Goal: Use online tool/utility: Utilize a website feature to perform a specific function

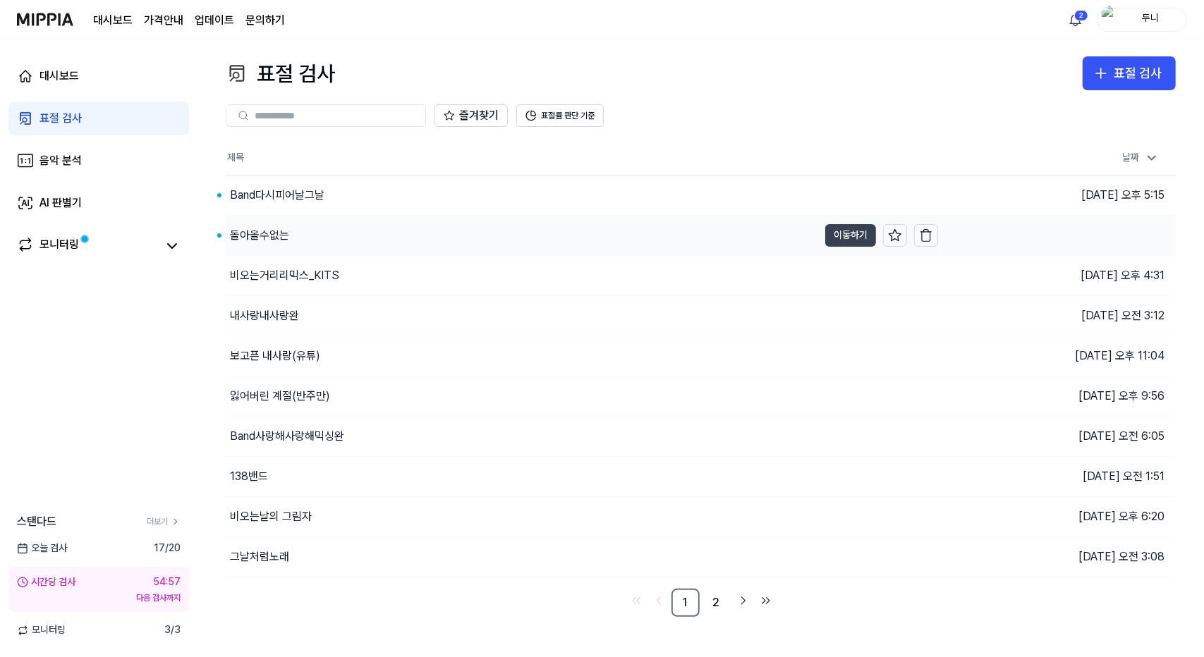
click at [849, 236] on button "이동하기" at bounding box center [850, 235] width 51 height 23
click at [853, 188] on button "이동하기" at bounding box center [850, 195] width 51 height 23
click at [59, 197] on div "AI 판별기" at bounding box center [60, 203] width 42 height 17
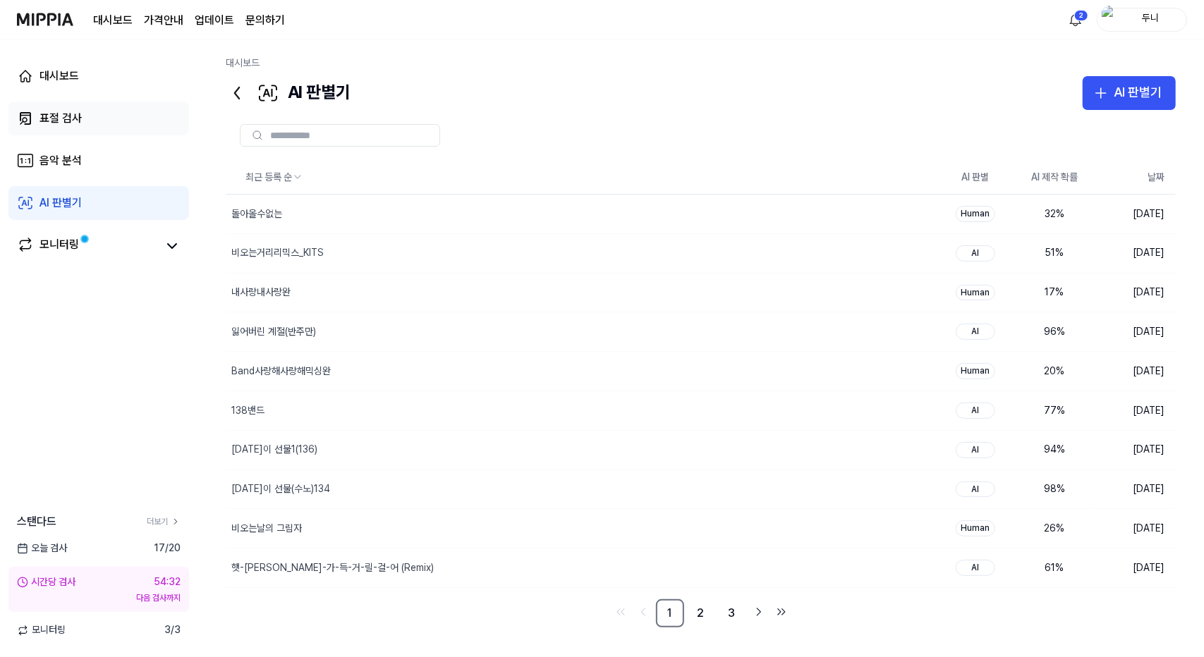
click at [63, 122] on div "표절 검사" at bounding box center [60, 118] width 42 height 17
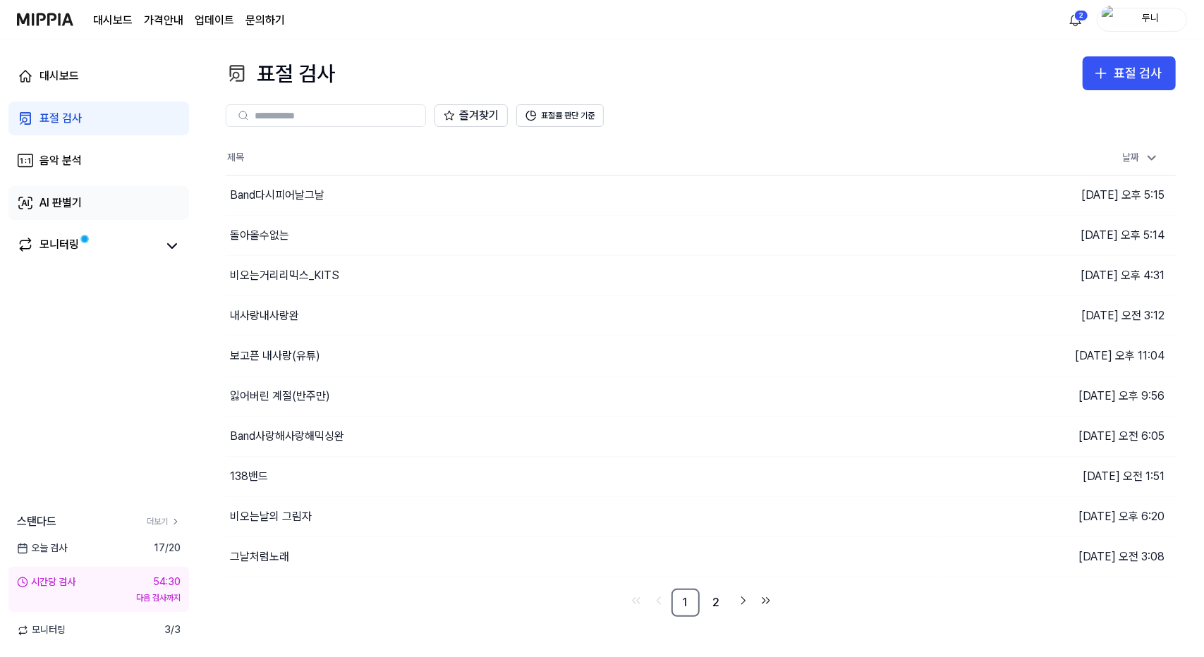
click at [46, 202] on div "AI 판별기" at bounding box center [60, 203] width 42 height 17
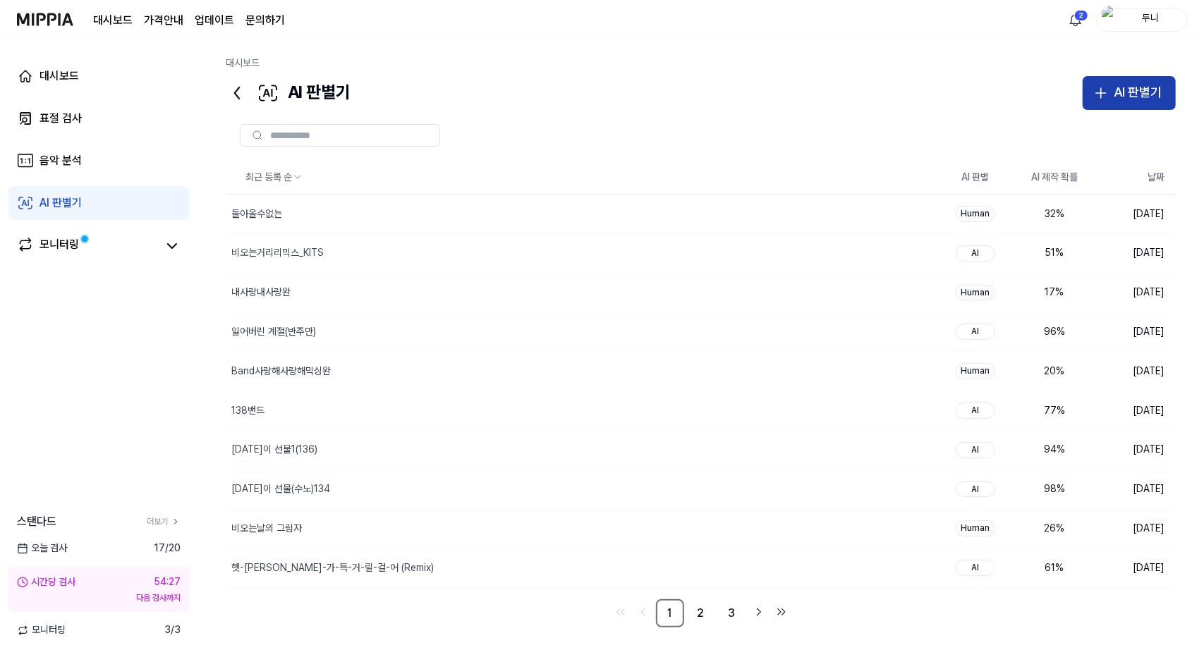
click at [1137, 95] on div "AI 판별기" at bounding box center [1137, 93] width 48 height 20
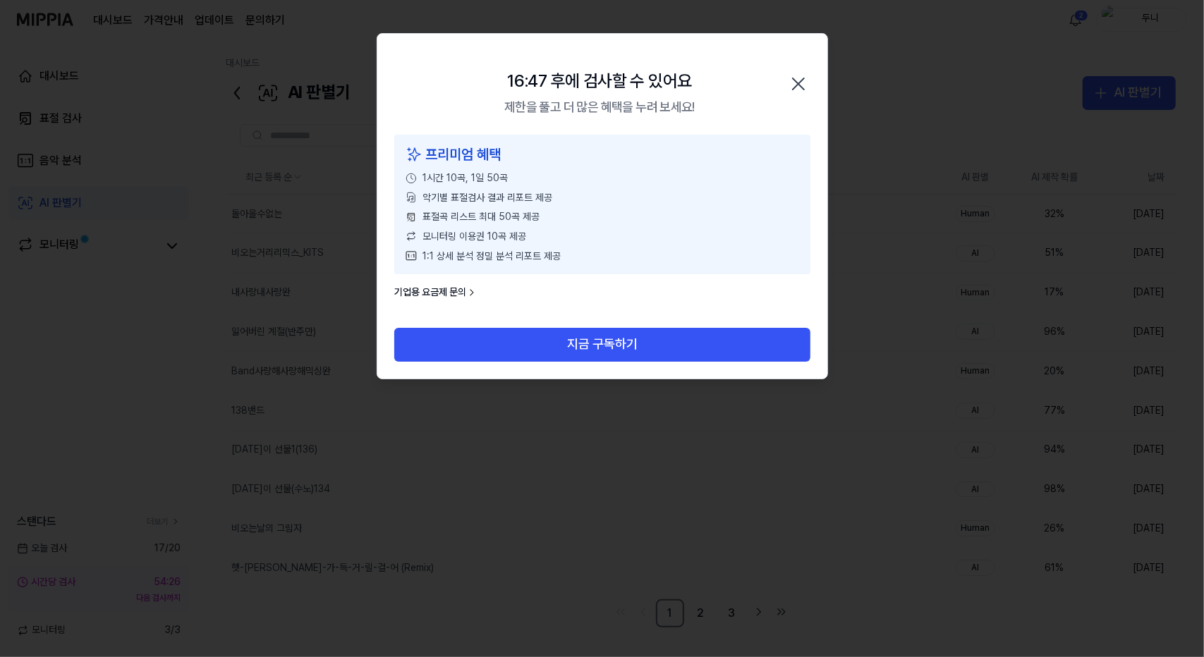
click at [802, 83] on icon "button" at bounding box center [798, 84] width 23 height 23
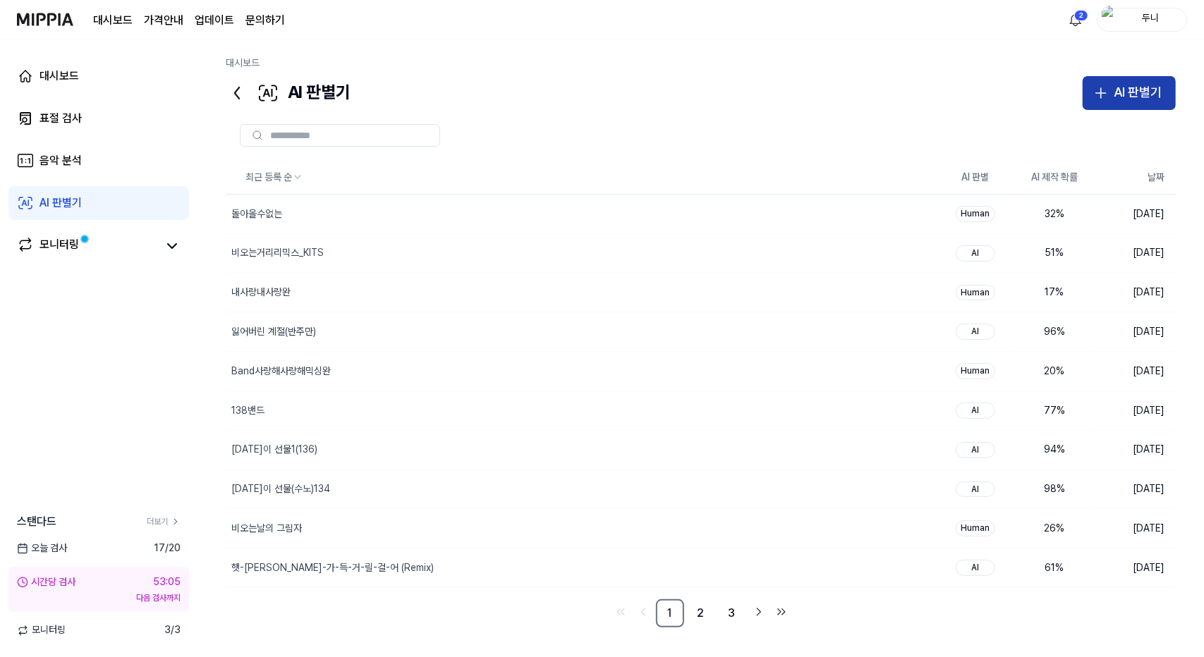
click at [1117, 94] on div "AI 판별기" at bounding box center [1137, 93] width 48 height 20
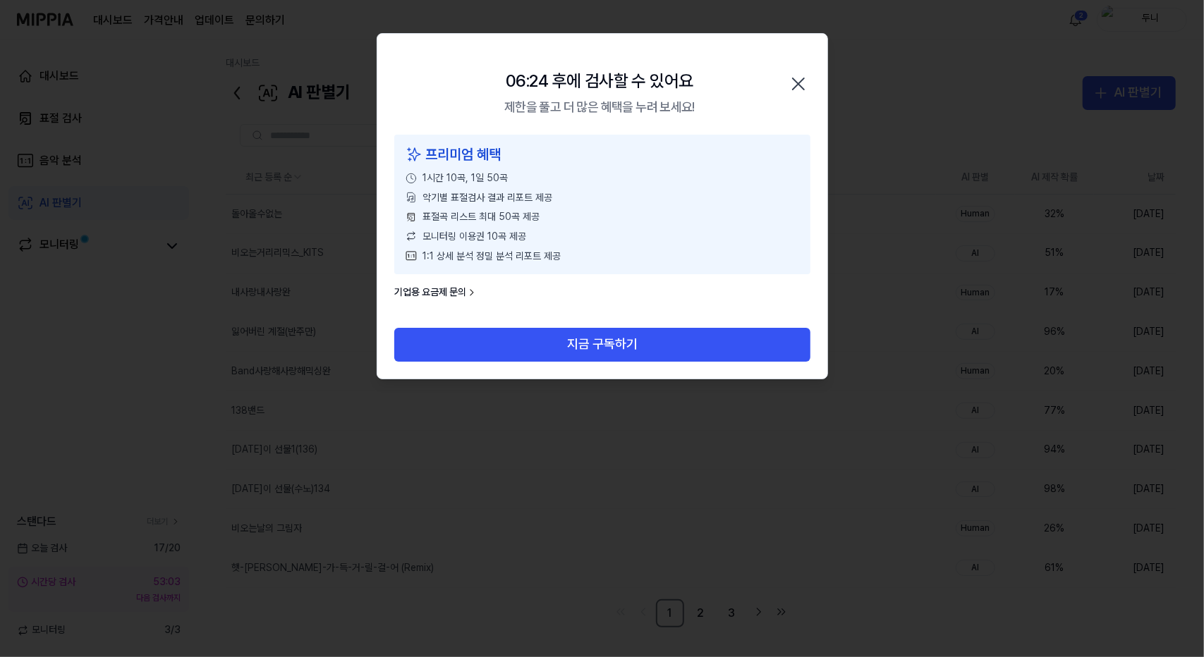
click at [802, 81] on icon "button" at bounding box center [798, 83] width 11 height 11
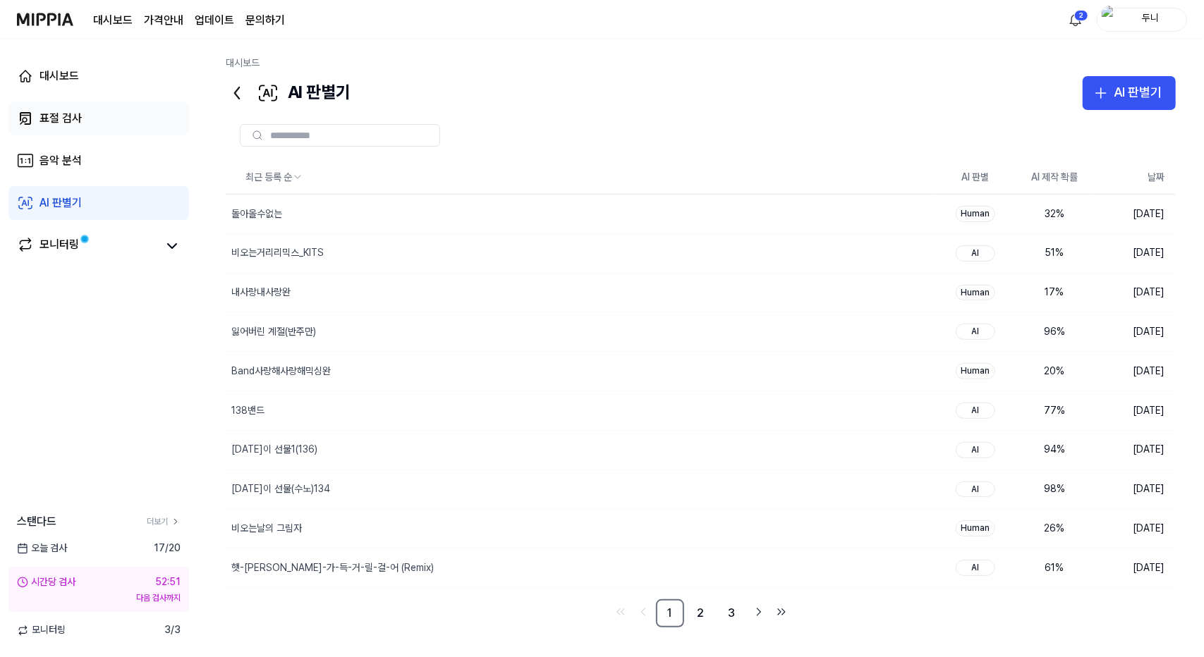
click at [67, 113] on div "표절 검사" at bounding box center [60, 118] width 42 height 17
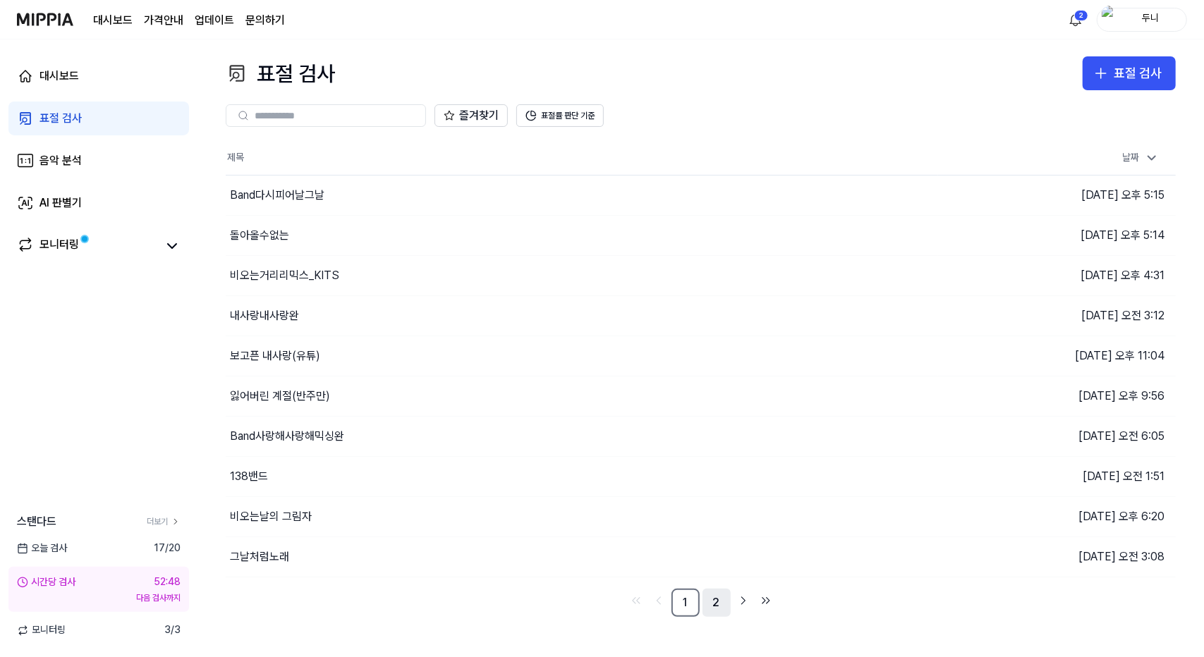
click at [719, 594] on link "2" at bounding box center [716, 603] width 28 height 28
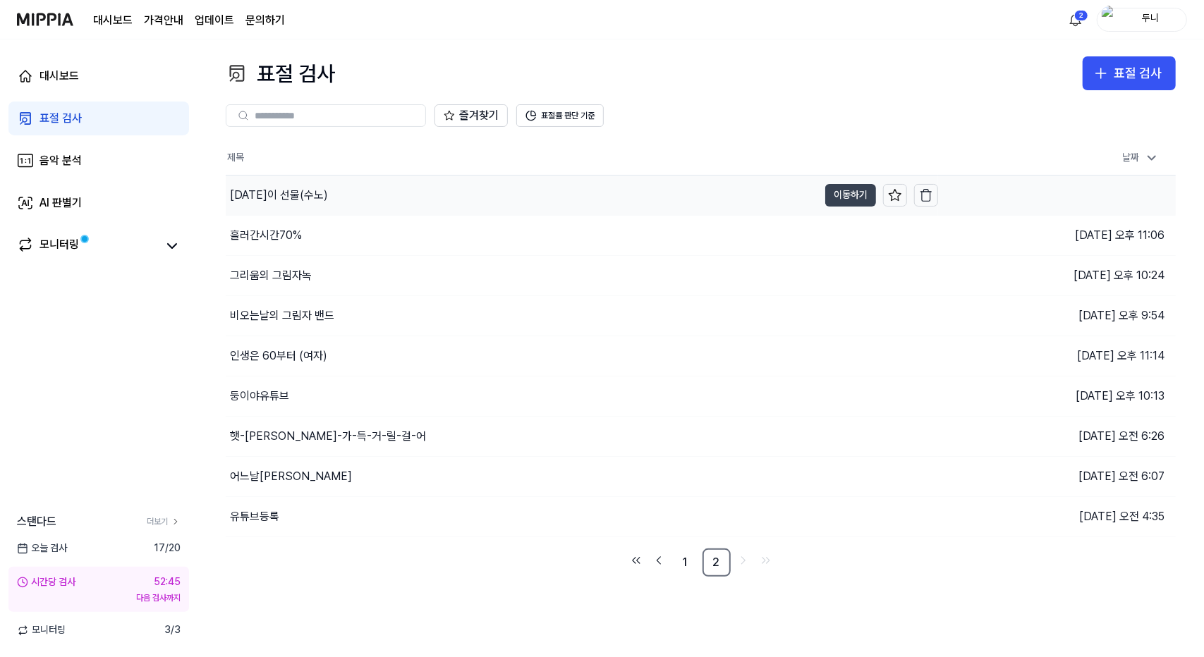
click at [857, 194] on button "이동하기" at bounding box center [850, 195] width 51 height 23
click at [1135, 70] on div "표절 검사" at bounding box center [1137, 73] width 48 height 20
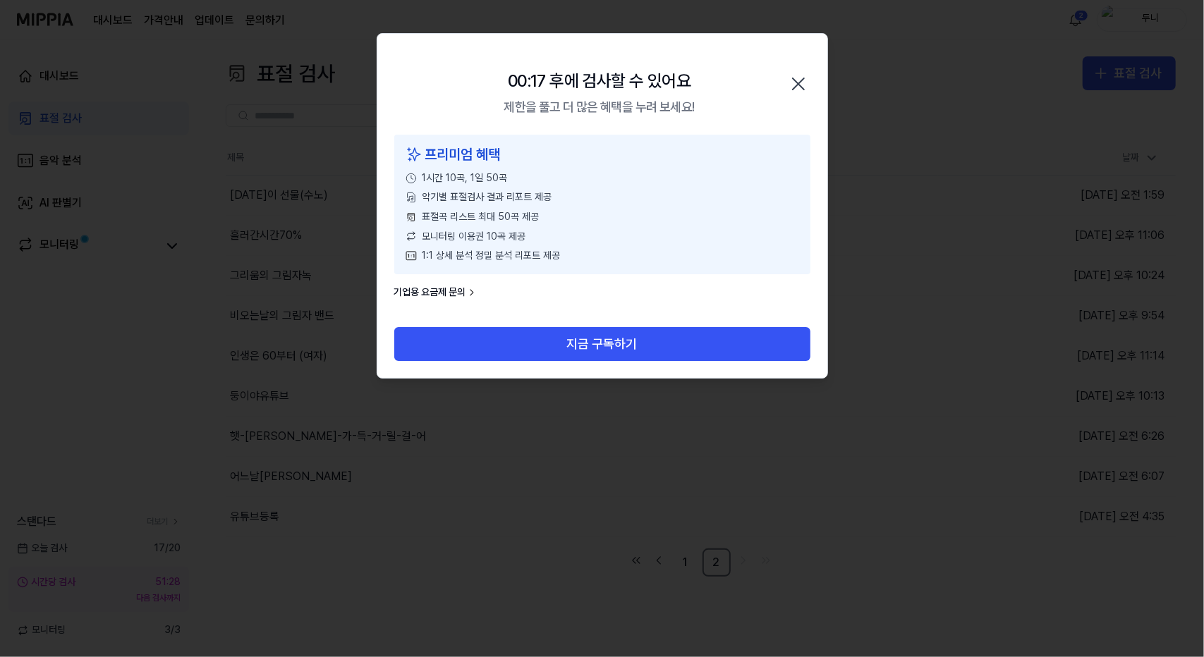
click at [792, 85] on icon "button" at bounding box center [798, 84] width 23 height 23
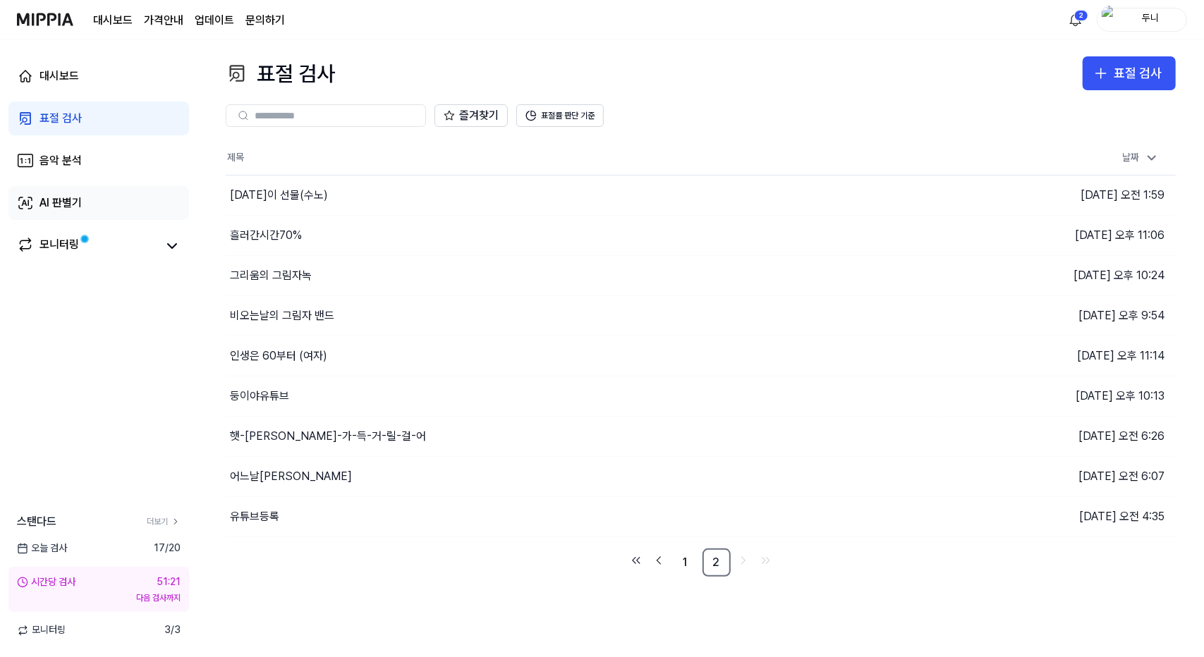
click at [68, 200] on div "AI 판별기" at bounding box center [60, 203] width 42 height 17
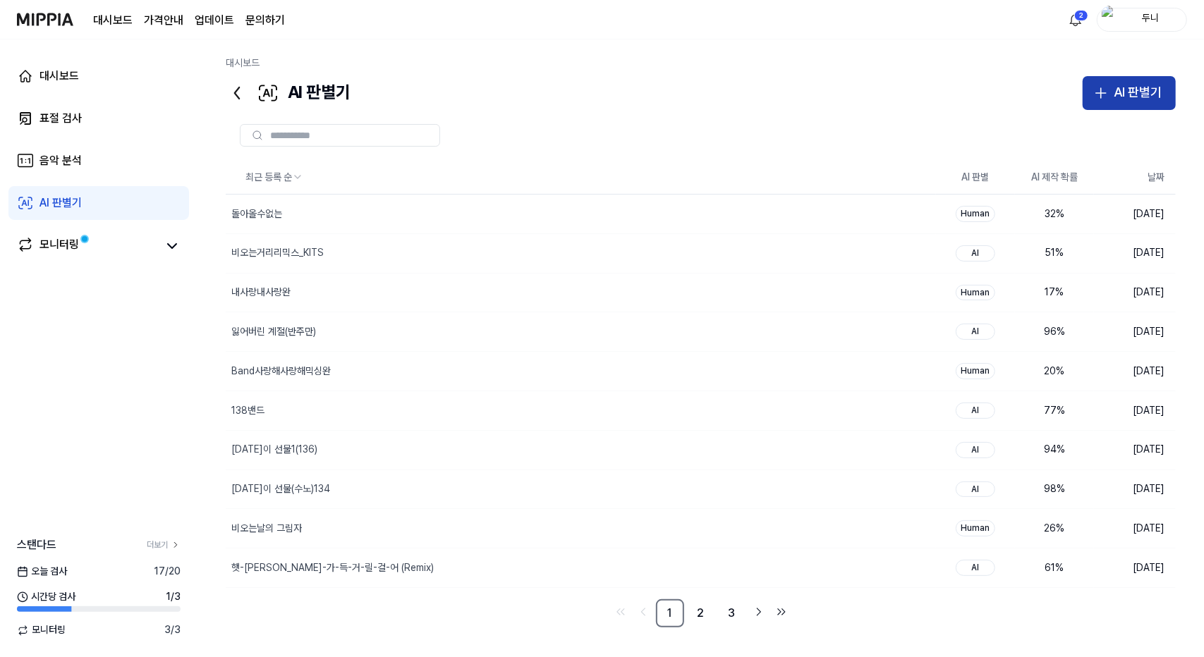
click at [1137, 88] on div "AI 판별기" at bounding box center [1137, 93] width 48 height 20
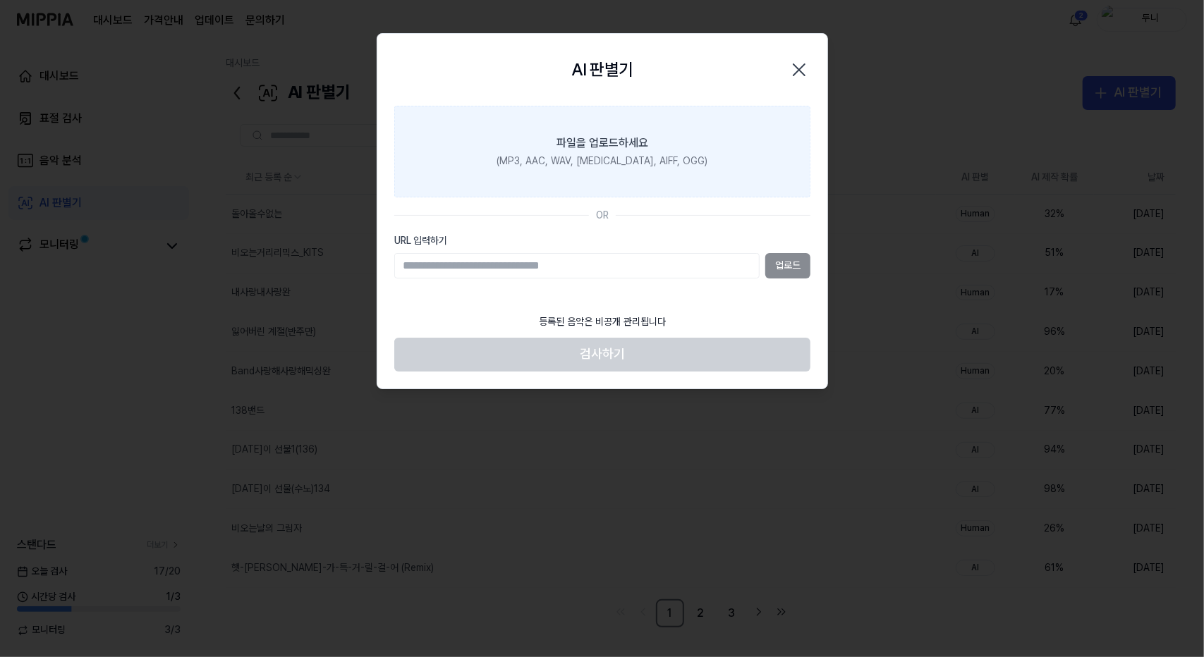
click at [605, 148] on div "파일을 업로드하세요" at bounding box center [602, 143] width 92 height 17
click at [0, 0] on input "파일을 업로드하세요 (MP3, AAC, WAV, [MEDICAL_DATA], AIFF, OGG)" at bounding box center [0, 0] width 0 height 0
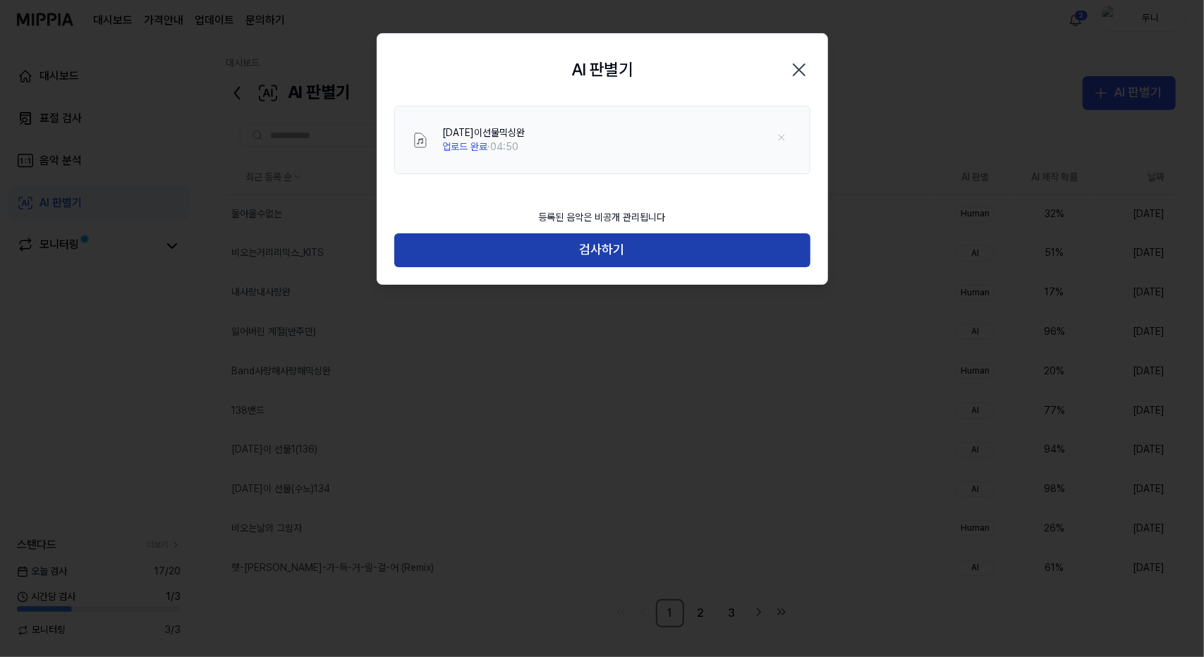
click at [631, 243] on button "검사하기" at bounding box center [602, 250] width 416 height 34
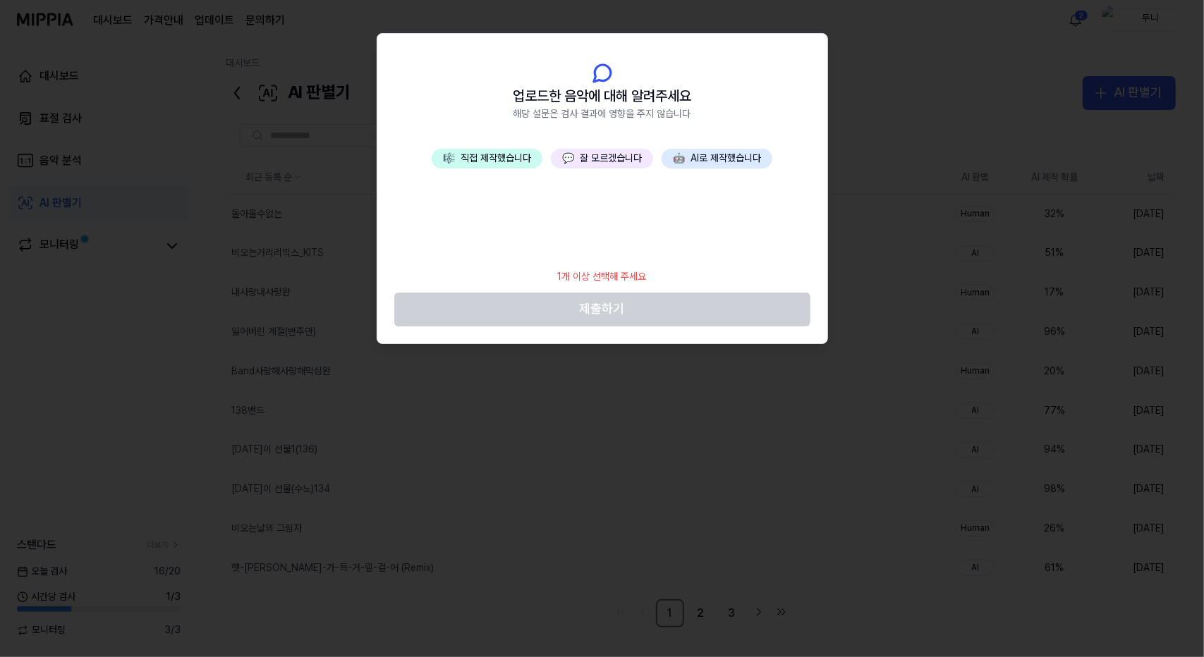
click at [578, 151] on button "💬 잘 모르겠습니다" at bounding box center [602, 159] width 102 height 20
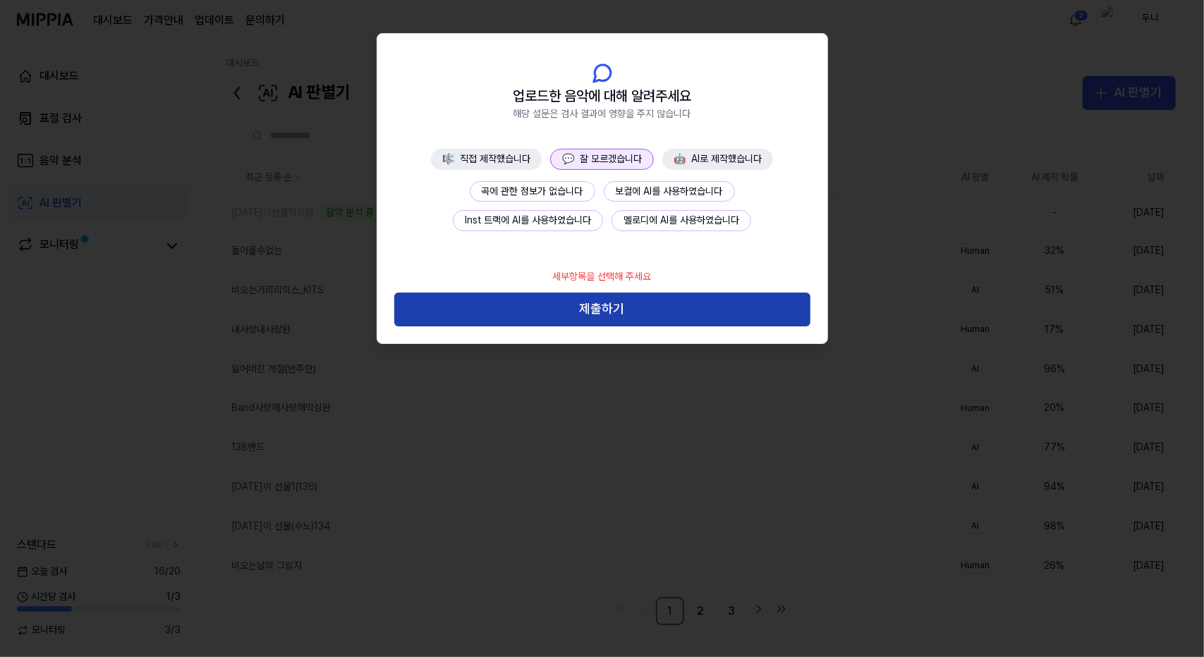
click at [676, 311] on button "제출하기" at bounding box center [602, 310] width 416 height 34
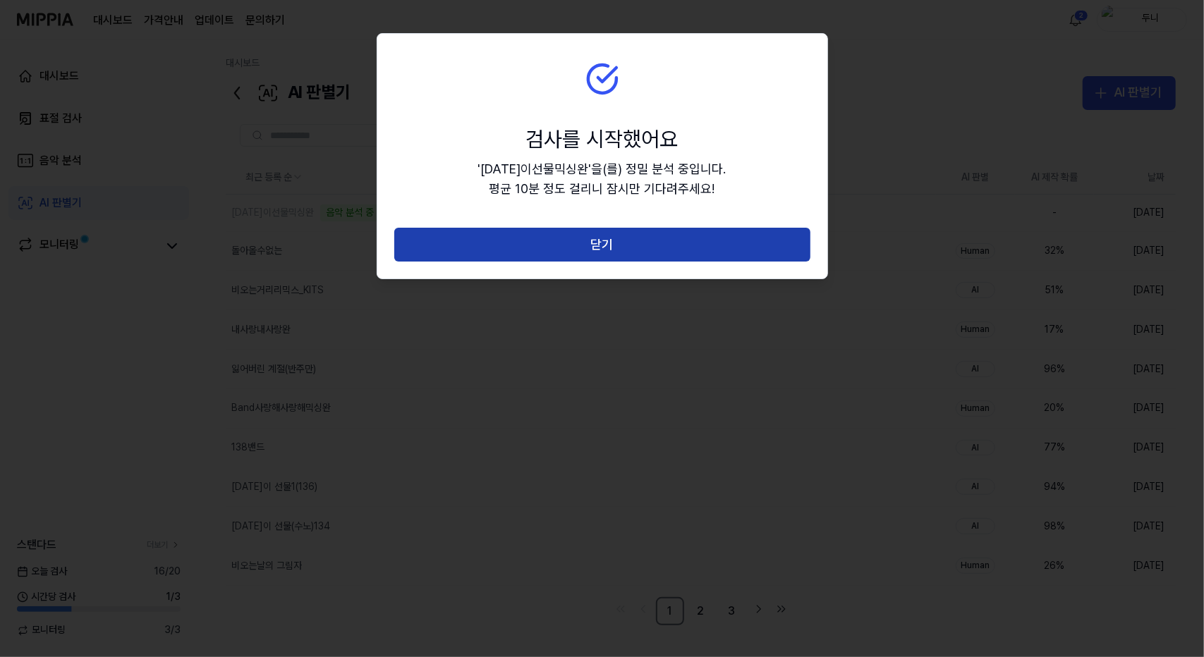
click at [640, 243] on button "닫기" at bounding box center [602, 245] width 416 height 34
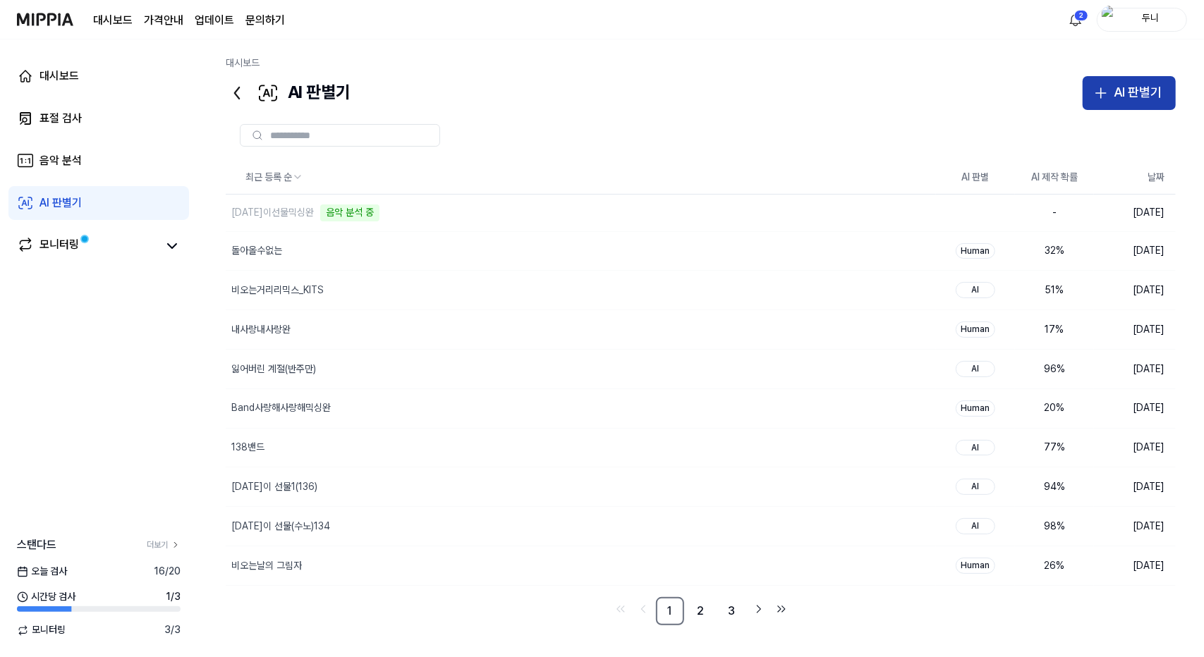
click at [1133, 82] on button "AI 판별기" at bounding box center [1128, 93] width 93 height 34
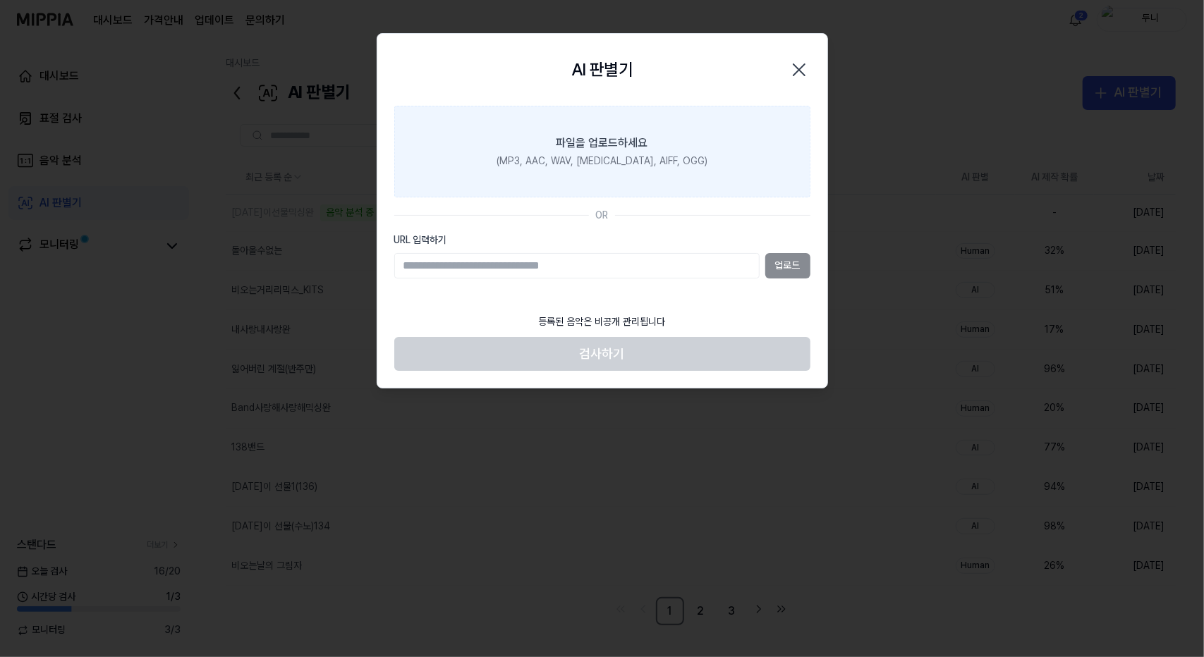
click at [625, 157] on div "(MP3, AAC, WAV, [MEDICAL_DATA], AIFF, OGG)" at bounding box center [601, 161] width 211 height 14
click at [0, 0] on input "파일을 업로드하세요 (MP3, AAC, WAV, [MEDICAL_DATA], AIFF, OGG)" at bounding box center [0, 0] width 0 height 0
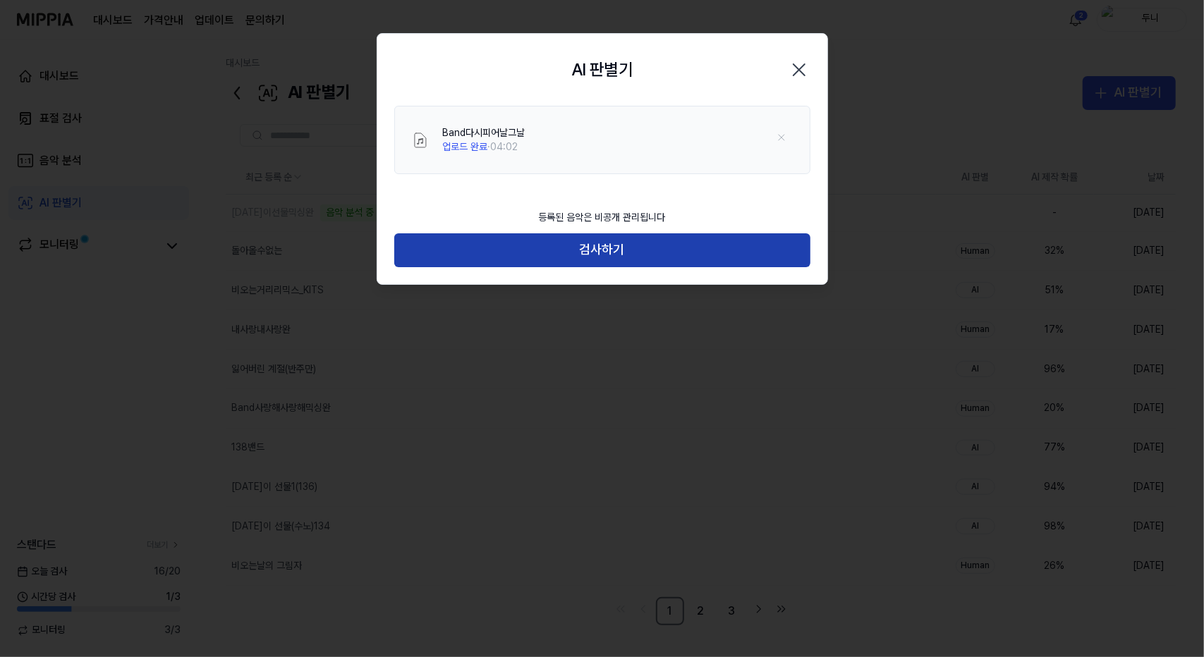
click at [637, 260] on button "검사하기" at bounding box center [602, 250] width 416 height 34
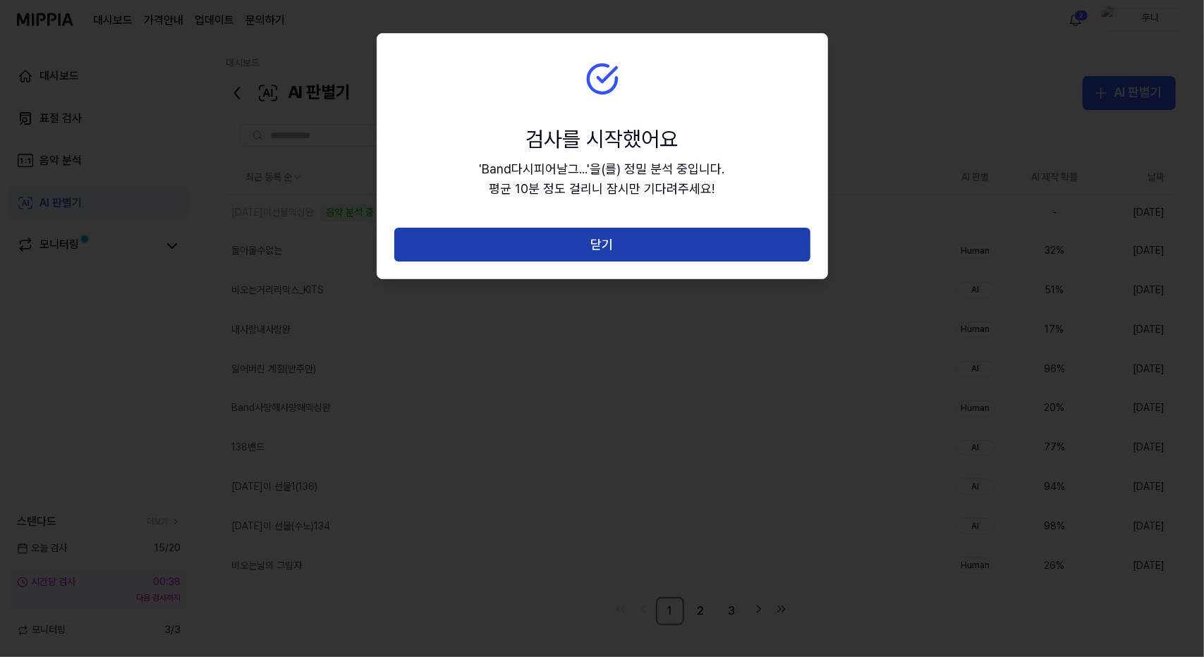
click at [627, 253] on button "닫기" at bounding box center [602, 245] width 416 height 34
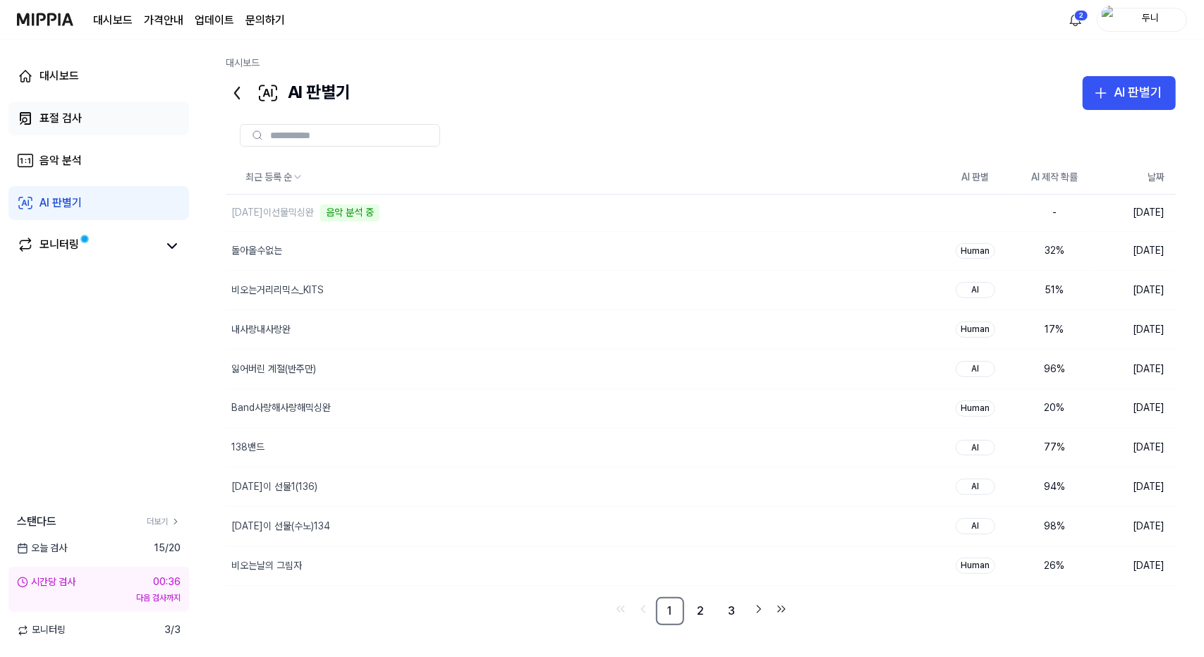
click at [48, 118] on div "표절 검사" at bounding box center [60, 118] width 42 height 17
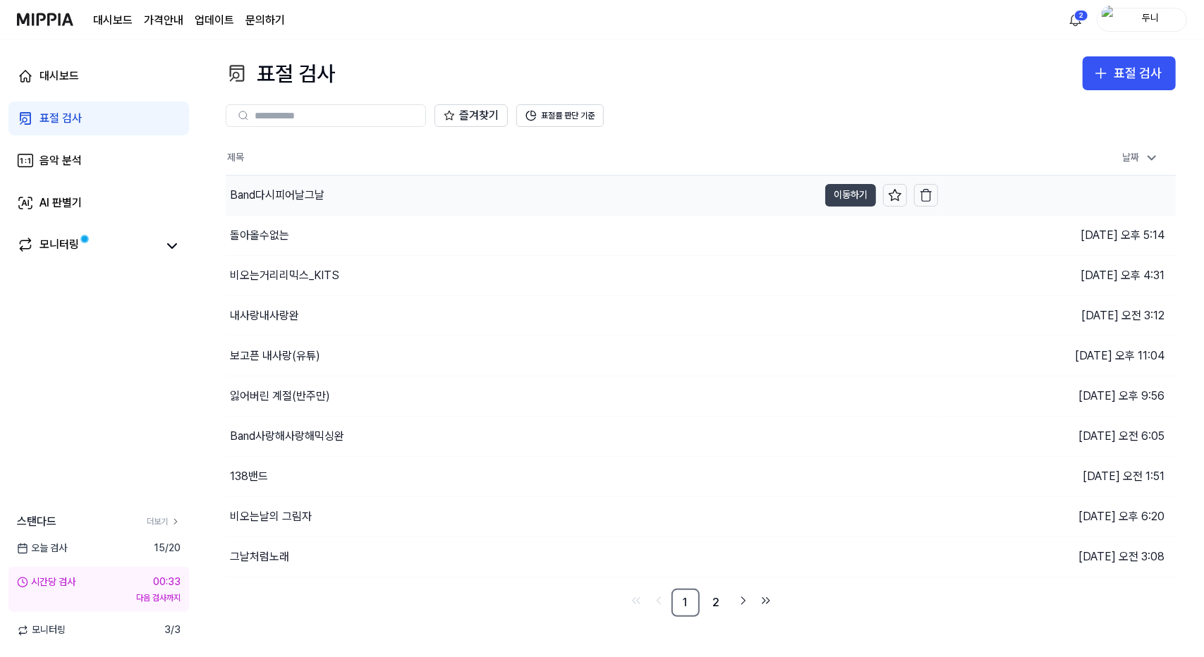
click at [853, 197] on button "이동하기" at bounding box center [850, 195] width 51 height 23
click at [846, 240] on button "이동하기" at bounding box center [850, 235] width 51 height 23
click at [1118, 71] on div "표절 검사" at bounding box center [1137, 73] width 48 height 20
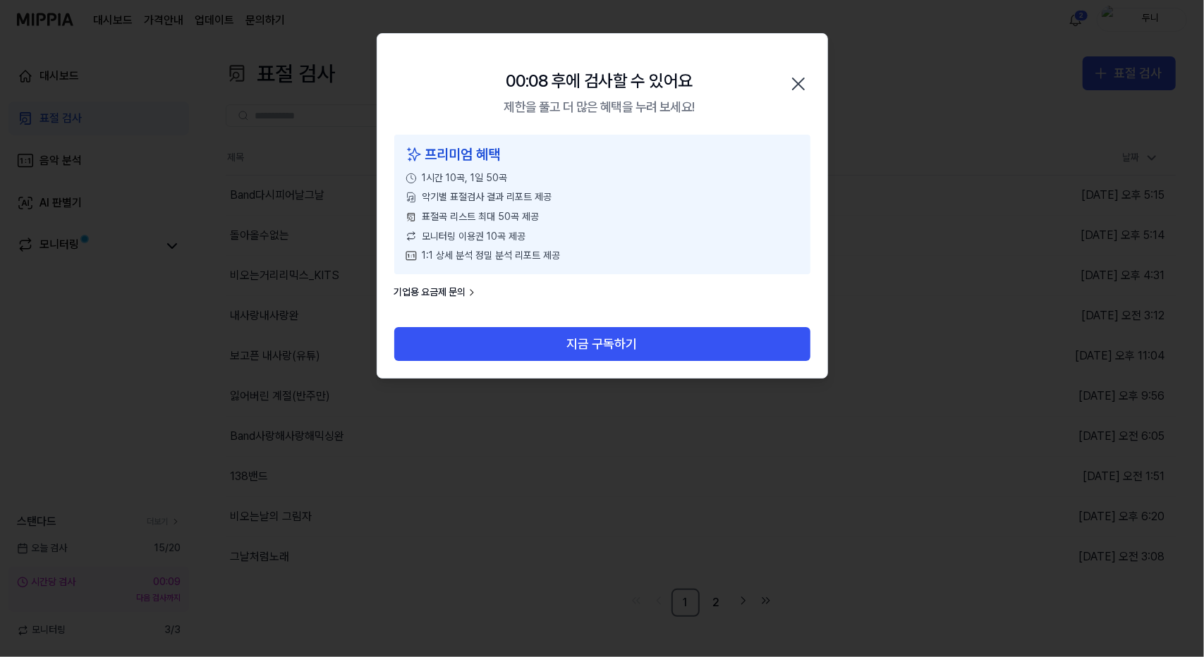
click at [796, 83] on icon "button" at bounding box center [798, 84] width 23 height 23
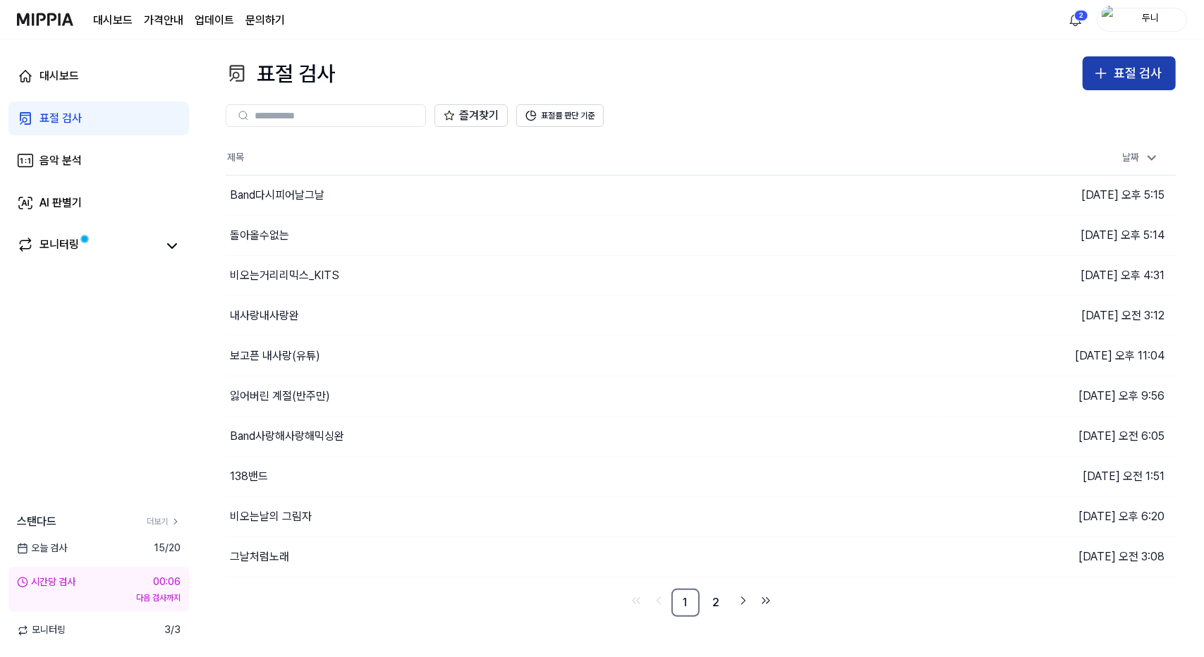
click at [1101, 74] on icon "button" at bounding box center [1101, 73] width 0 height 10
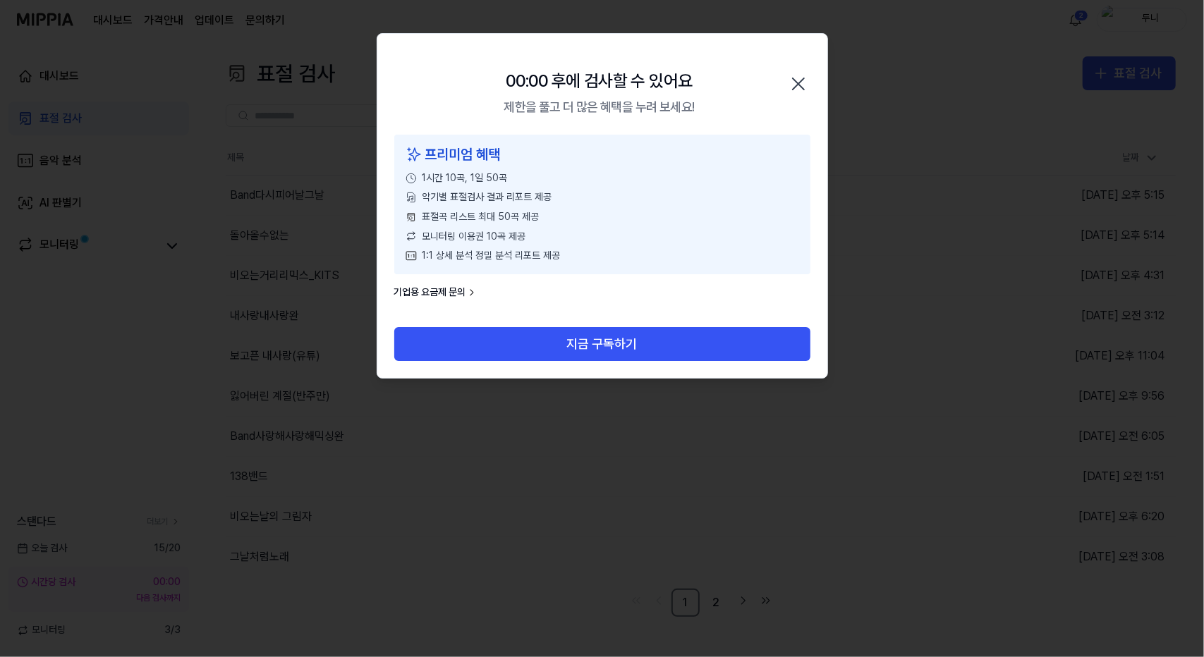
click at [798, 77] on icon "button" at bounding box center [798, 84] width 23 height 23
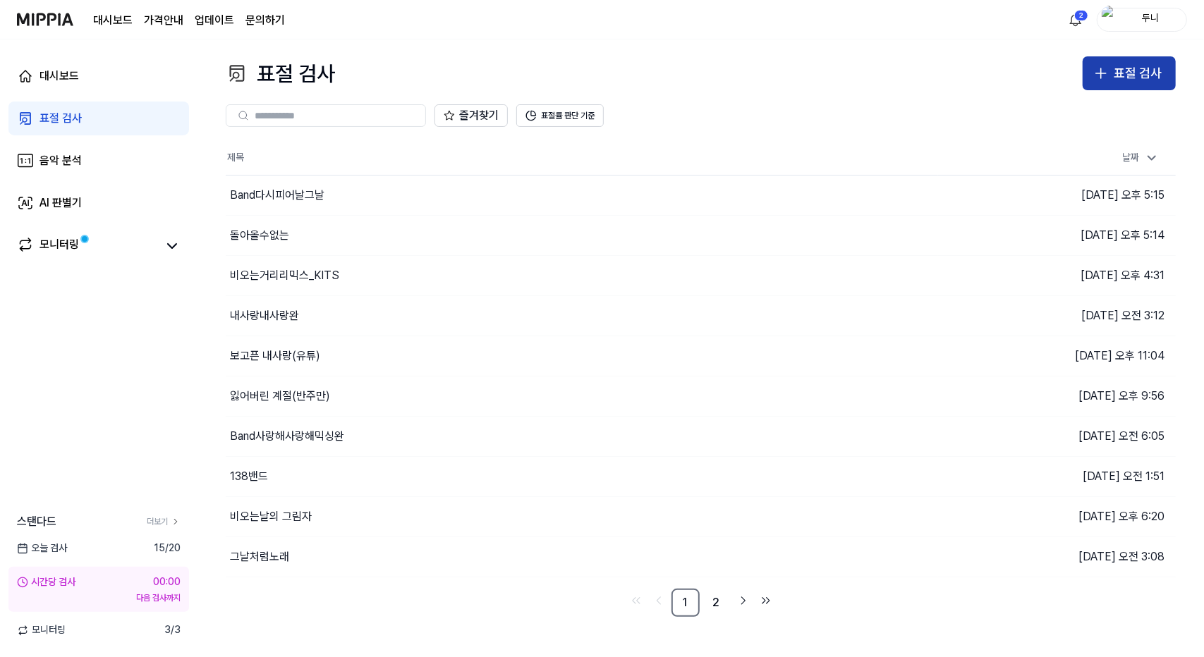
click at [1109, 77] on icon "button" at bounding box center [1100, 73] width 17 height 17
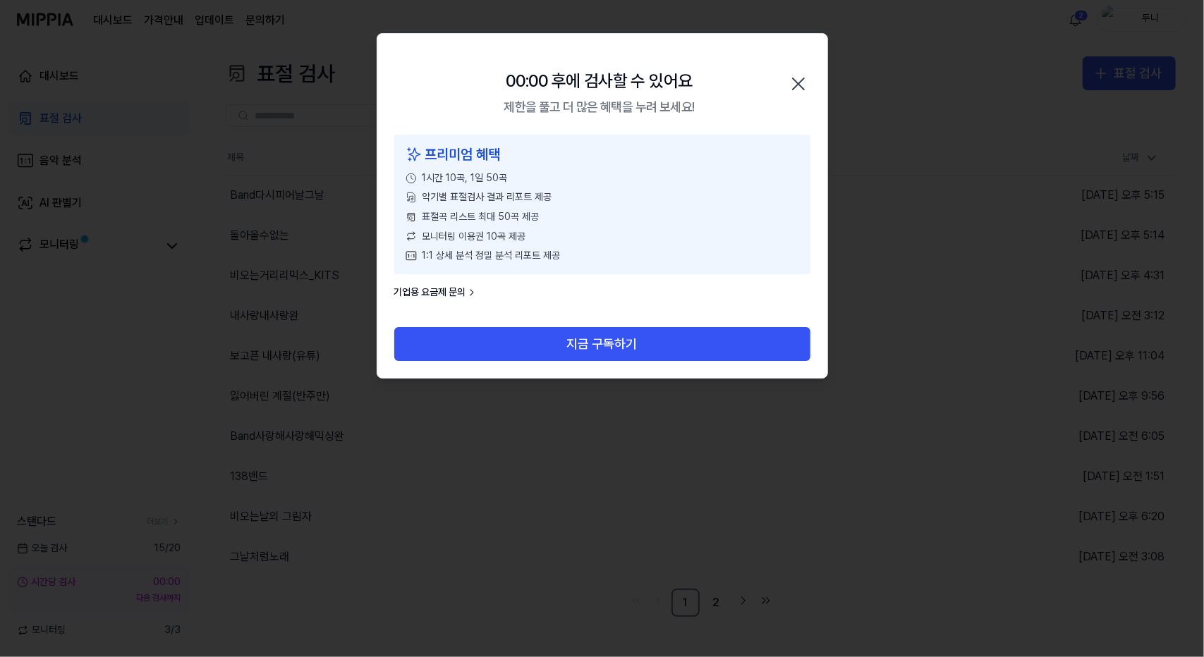
click at [800, 83] on icon "button" at bounding box center [798, 83] width 11 height 11
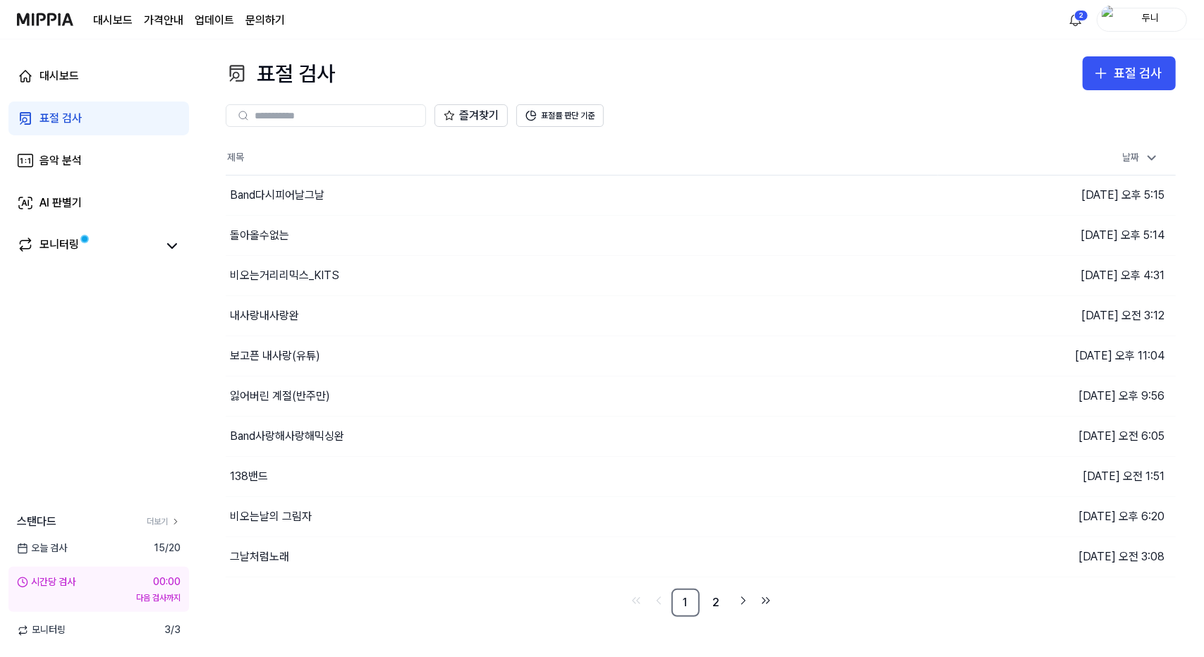
click at [56, 117] on div "표절 검사" at bounding box center [60, 118] width 42 height 17
click at [1123, 74] on div "표절 검사" at bounding box center [1137, 73] width 48 height 20
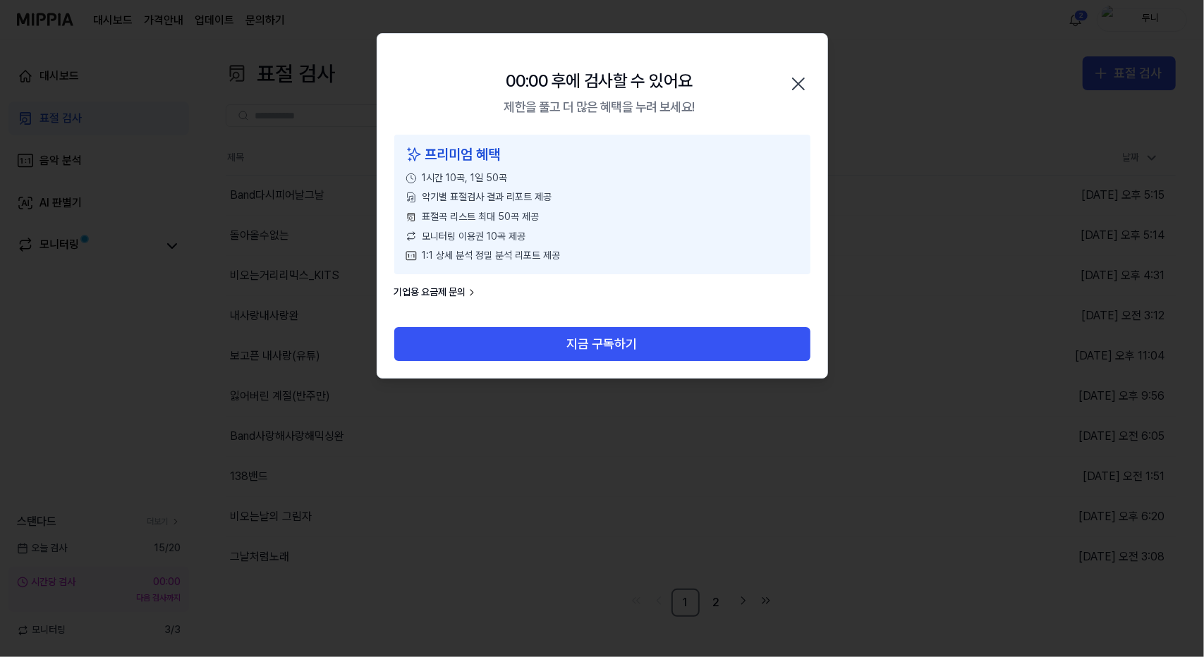
click at [801, 85] on icon "button" at bounding box center [798, 84] width 23 height 23
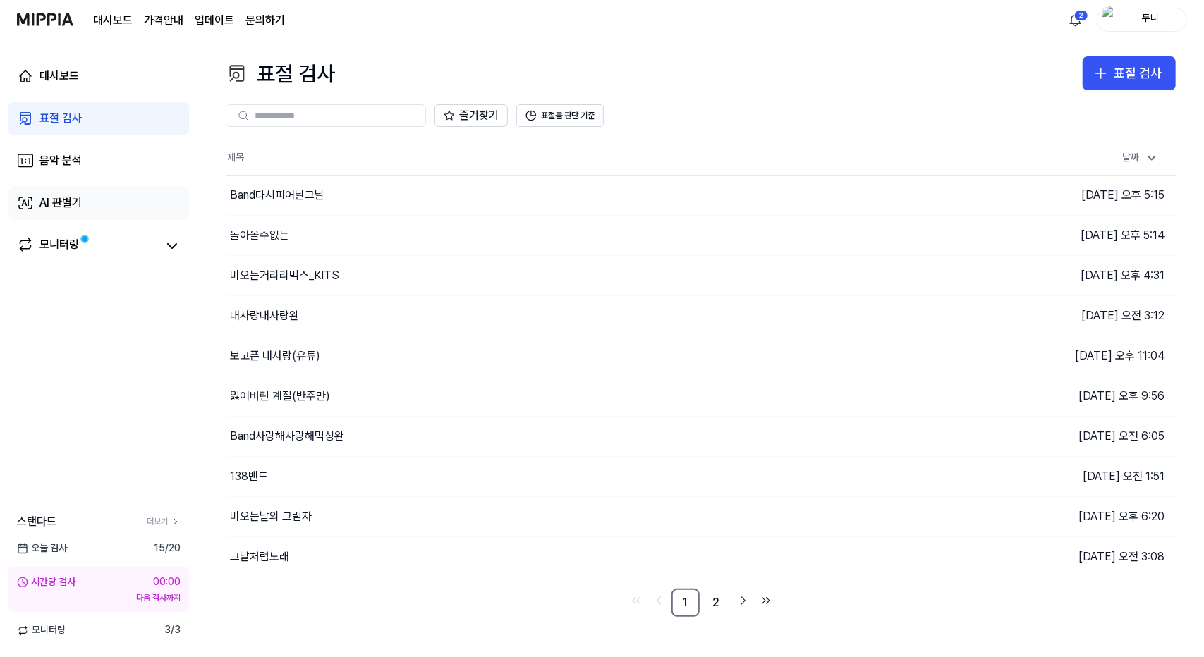
click at [58, 202] on div "AI 판별기" at bounding box center [60, 203] width 42 height 17
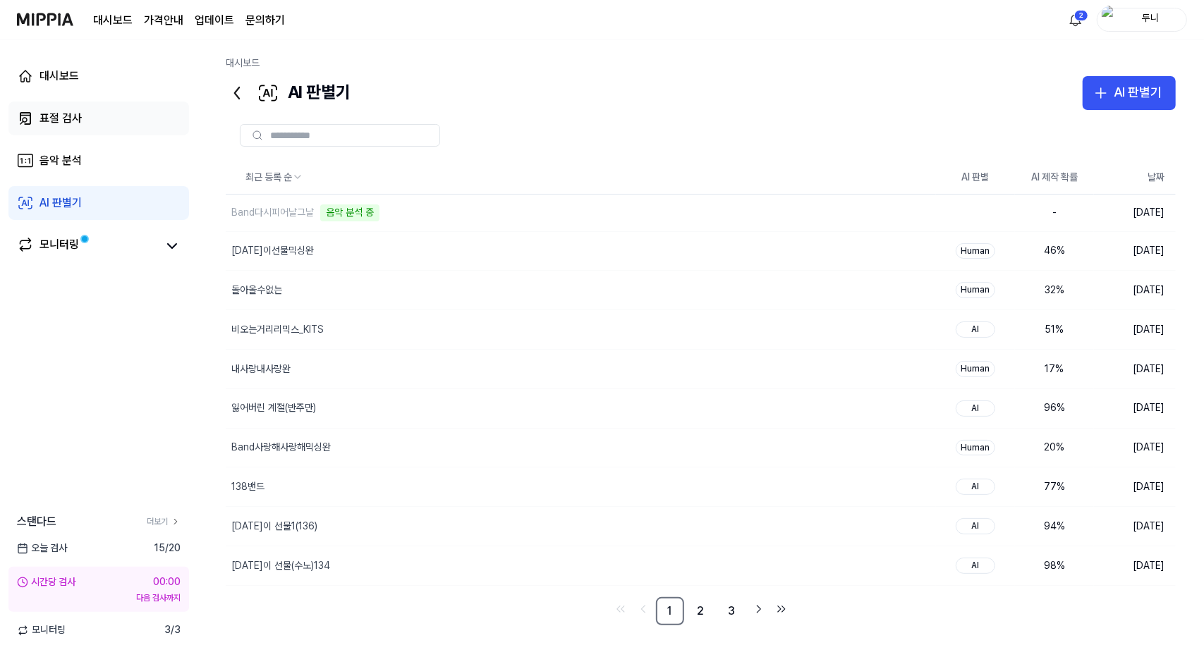
click at [58, 123] on div "표절 검사" at bounding box center [60, 118] width 42 height 17
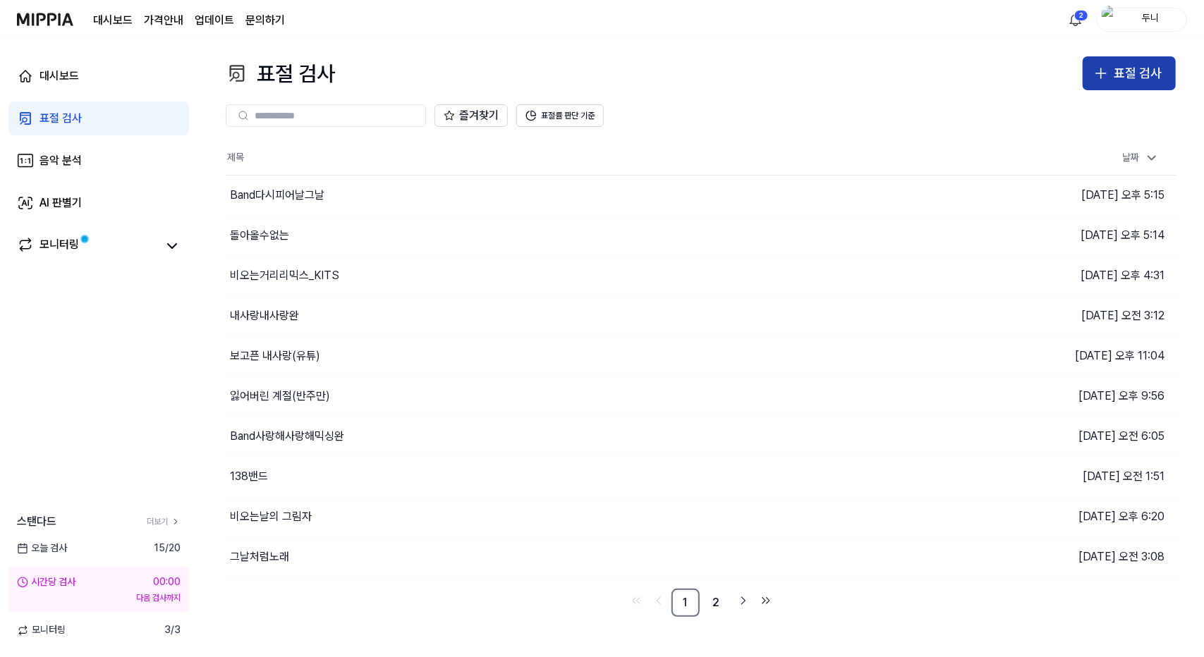
click at [1096, 71] on icon "button" at bounding box center [1100, 73] width 17 height 17
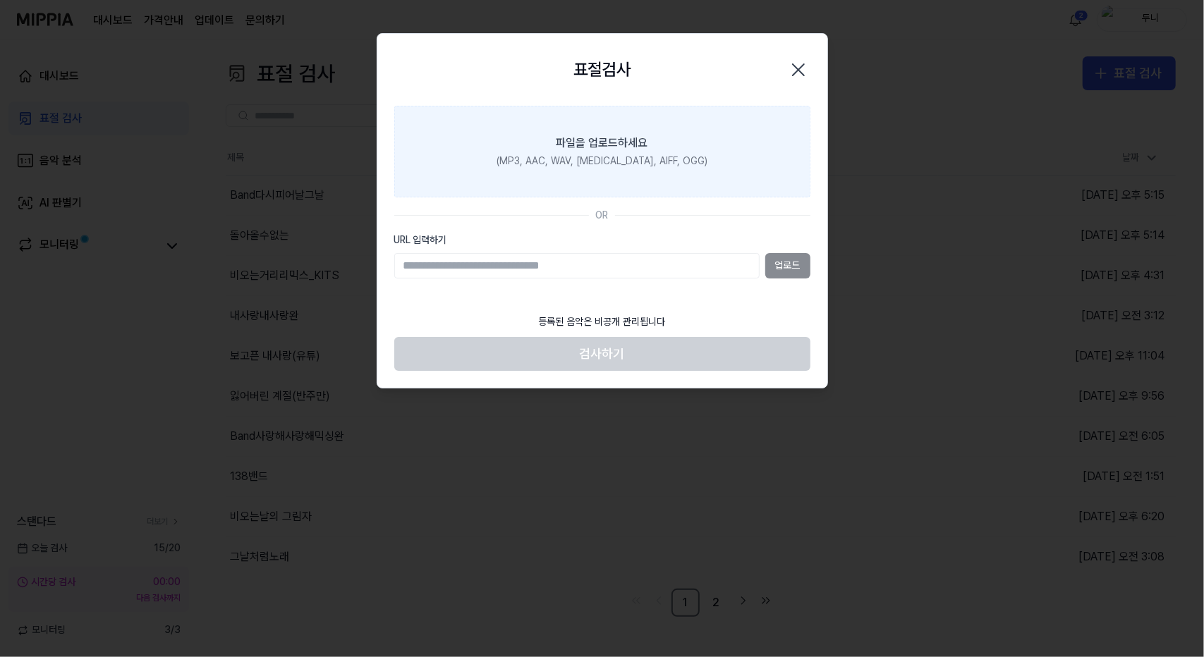
click at [576, 145] on div "파일을 업로드하세요" at bounding box center [602, 143] width 92 height 17
click at [0, 0] on input "파일을 업로드하세요 (MP3, AAC, WAV, [MEDICAL_DATA], AIFF, OGG)" at bounding box center [0, 0] width 0 height 0
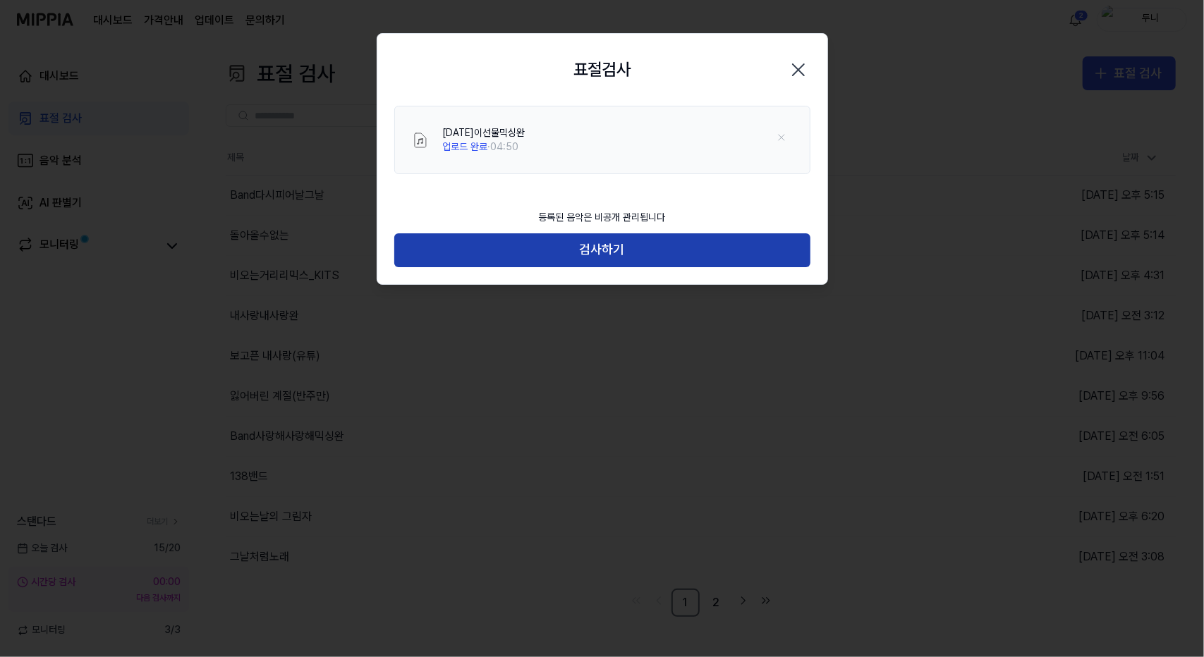
click at [611, 247] on button "검사하기" at bounding box center [602, 250] width 416 height 34
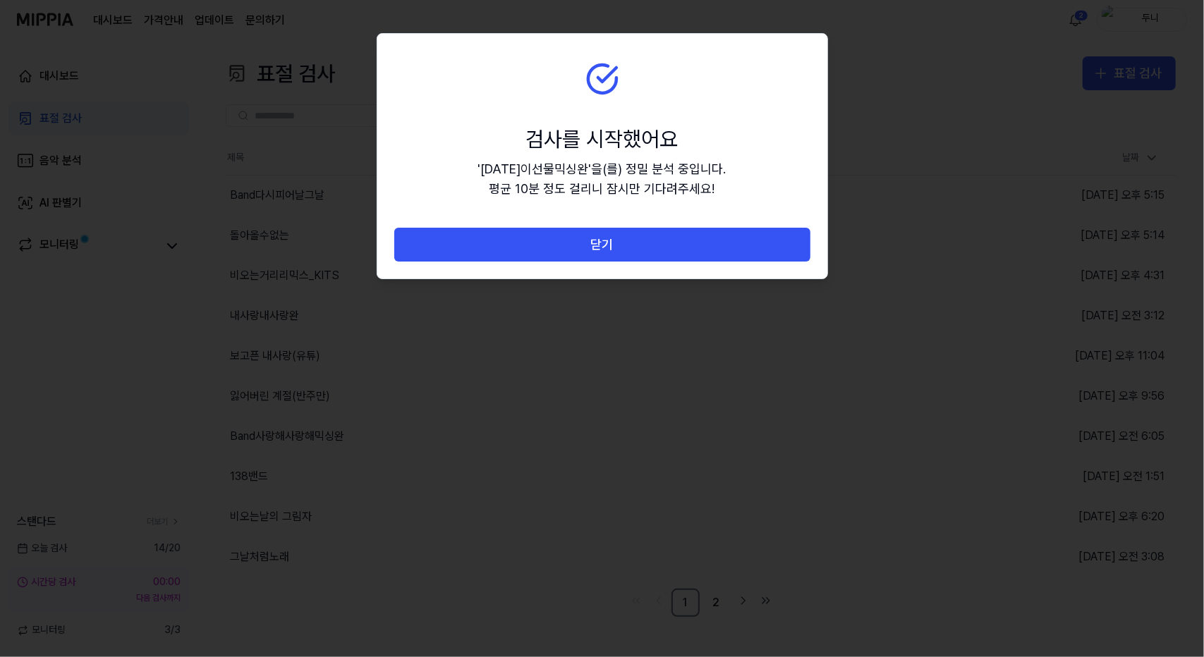
click at [611, 247] on button "닫기" at bounding box center [602, 245] width 416 height 34
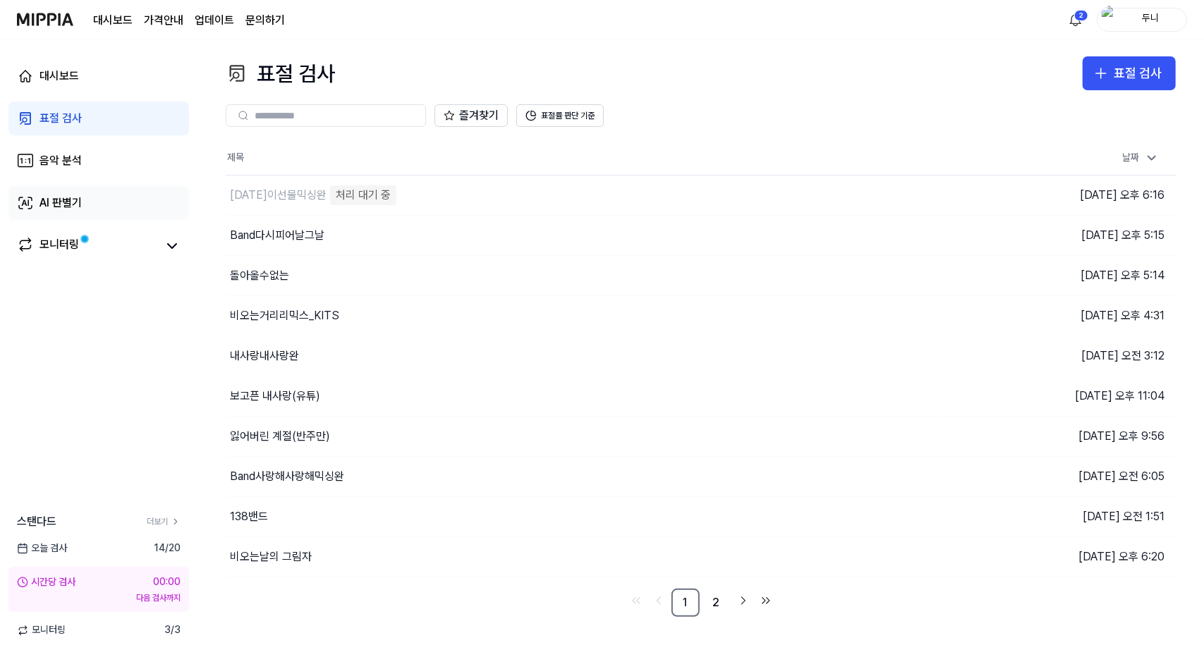
click at [51, 207] on div "AI 판별기" at bounding box center [60, 203] width 42 height 17
